Goal: Information Seeking & Learning: Learn about a topic

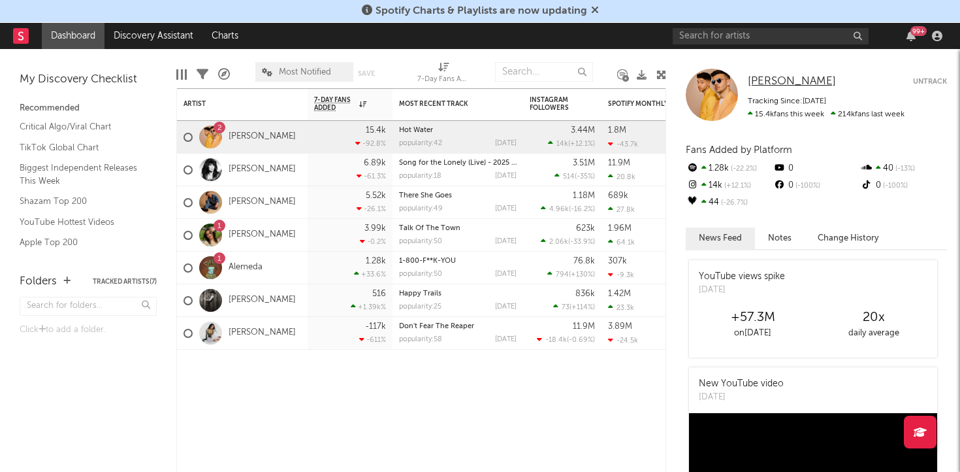
click at [782, 80] on span "[PERSON_NAME]" at bounding box center [792, 81] width 88 height 11
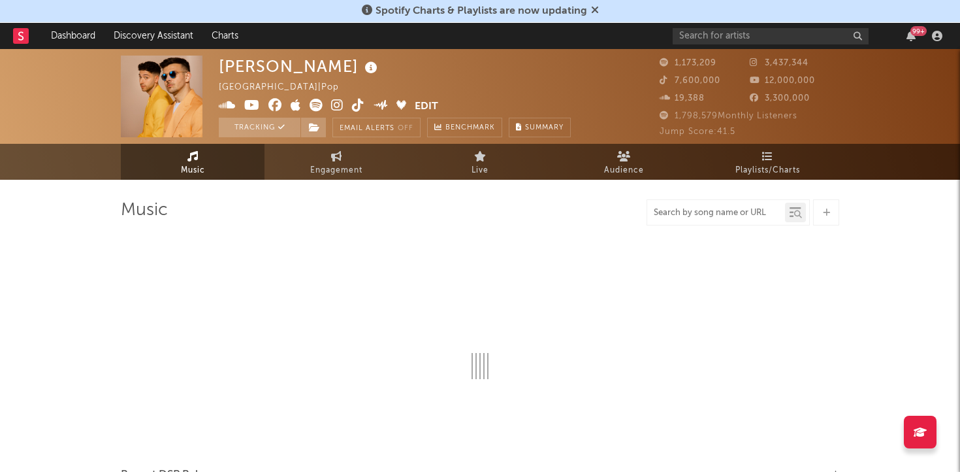
click at [707, 214] on input "text" at bounding box center [716, 213] width 138 height 10
type input "Liv"
select select "6m"
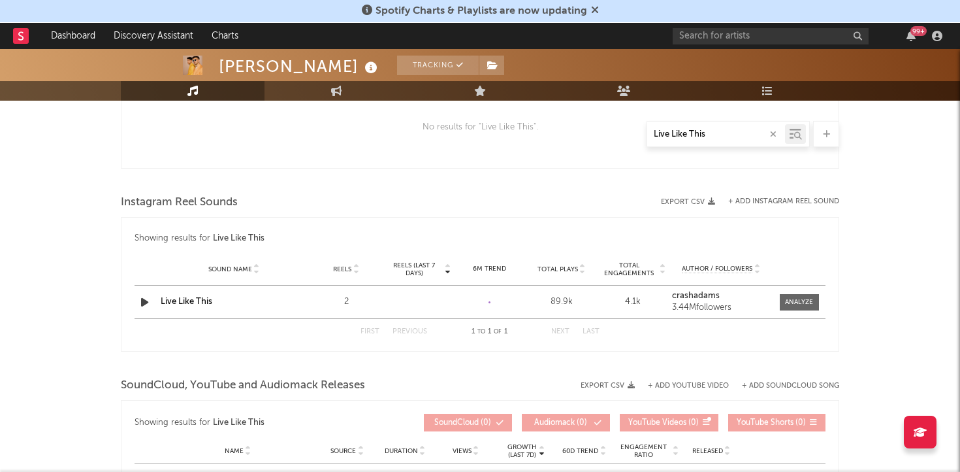
scroll to position [779, 0]
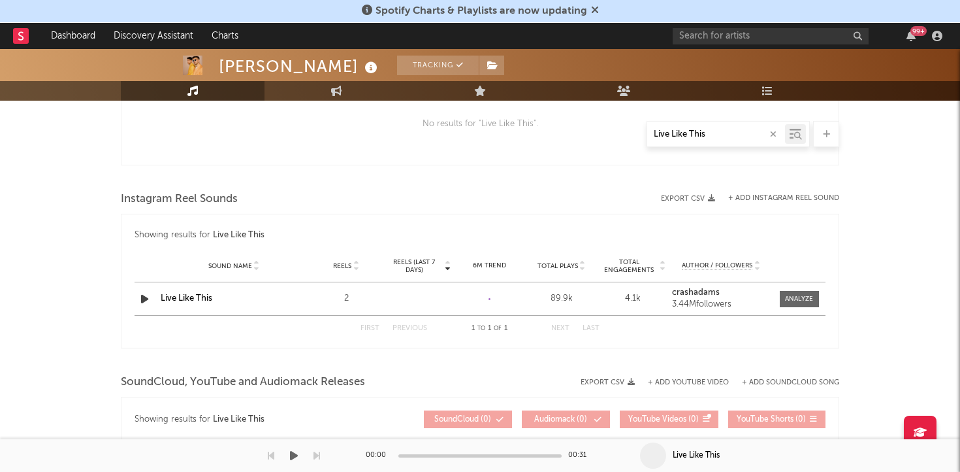
type input "Live Like This"
